Goal: Communication & Community: Share content

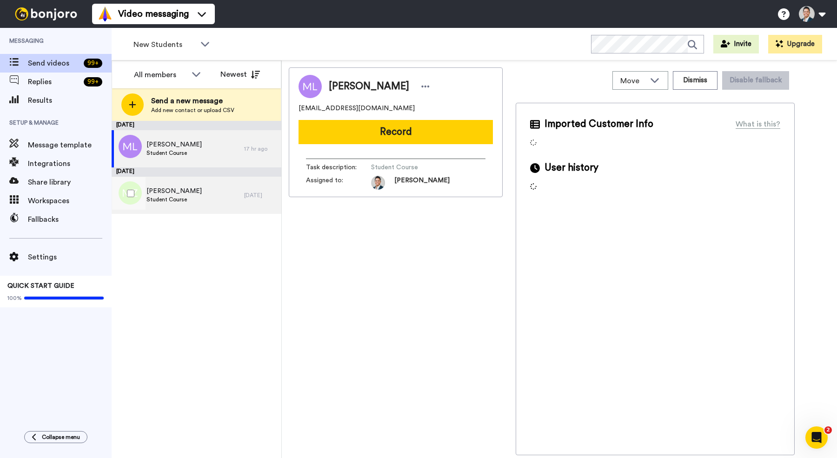
click at [178, 193] on span "Matthew Zwolak" at bounding box center [173, 190] width 55 height 9
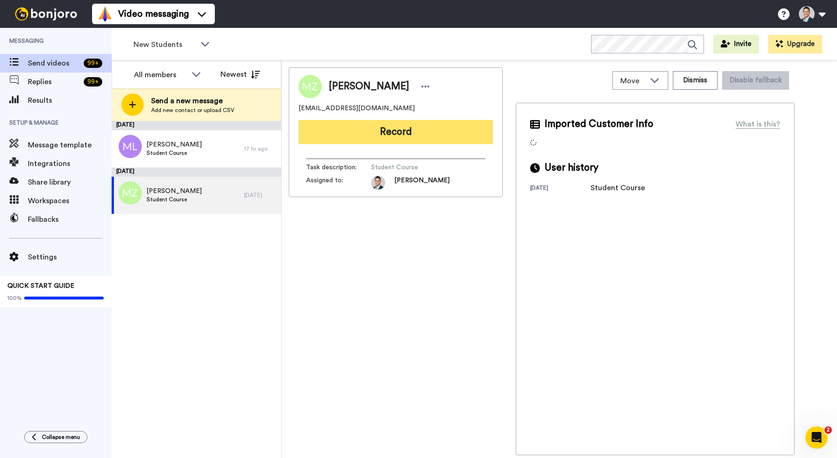
click at [414, 126] on button "Record" at bounding box center [395, 132] width 194 height 24
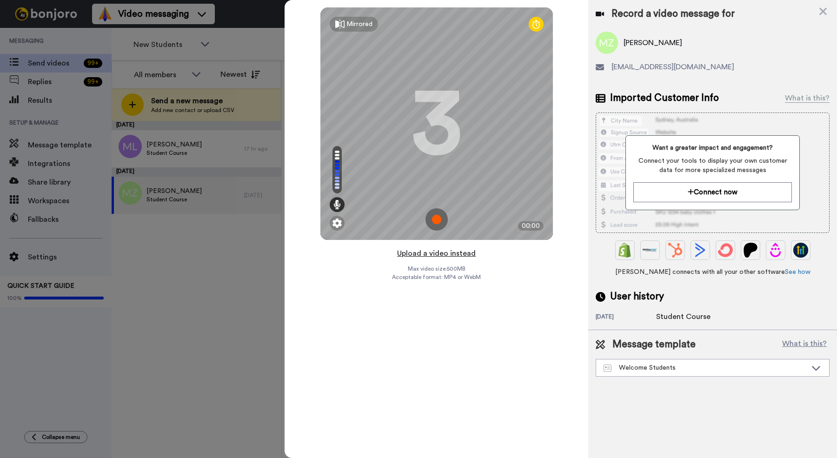
click at [425, 256] on button "Upload a video instead" at bounding box center [436, 253] width 84 height 12
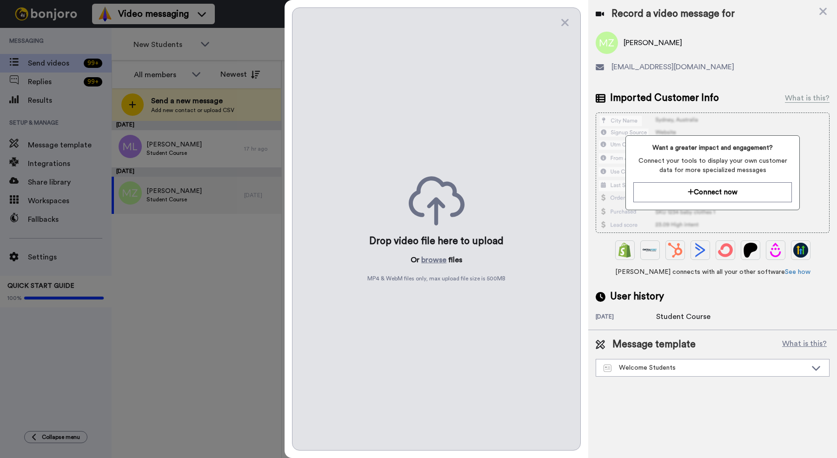
click at [425, 256] on button "browse" at bounding box center [433, 259] width 25 height 11
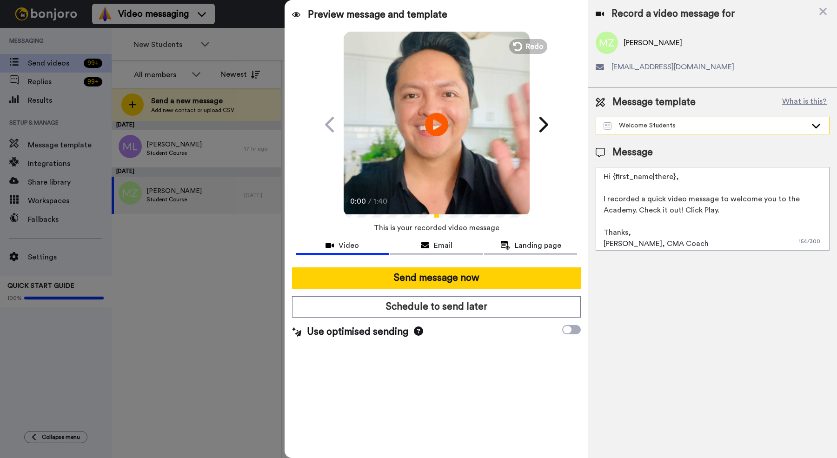
click at [647, 121] on div "Welcome Students" at bounding box center [704, 125] width 203 height 9
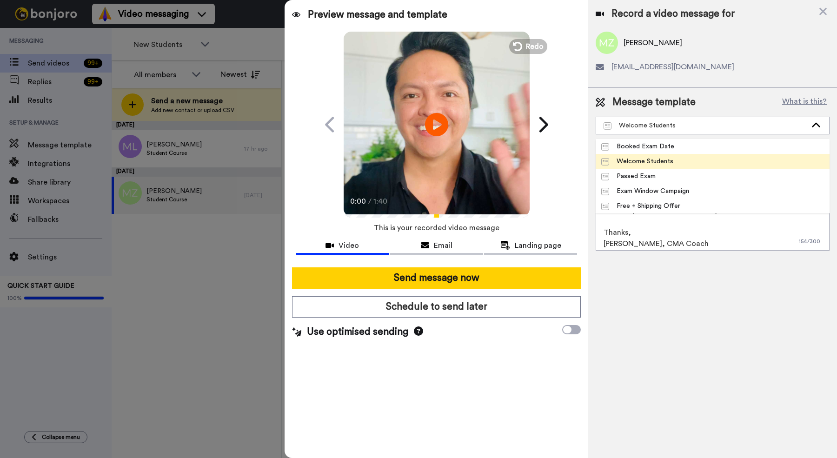
click at [646, 161] on div "Welcome Students" at bounding box center [637, 161] width 72 height 9
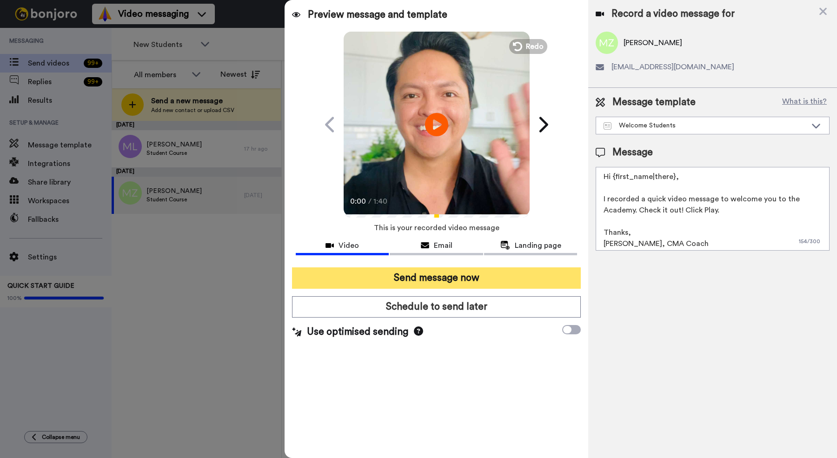
click at [471, 283] on button "Send message now" at bounding box center [436, 277] width 289 height 21
